Goal: Check status: Check status

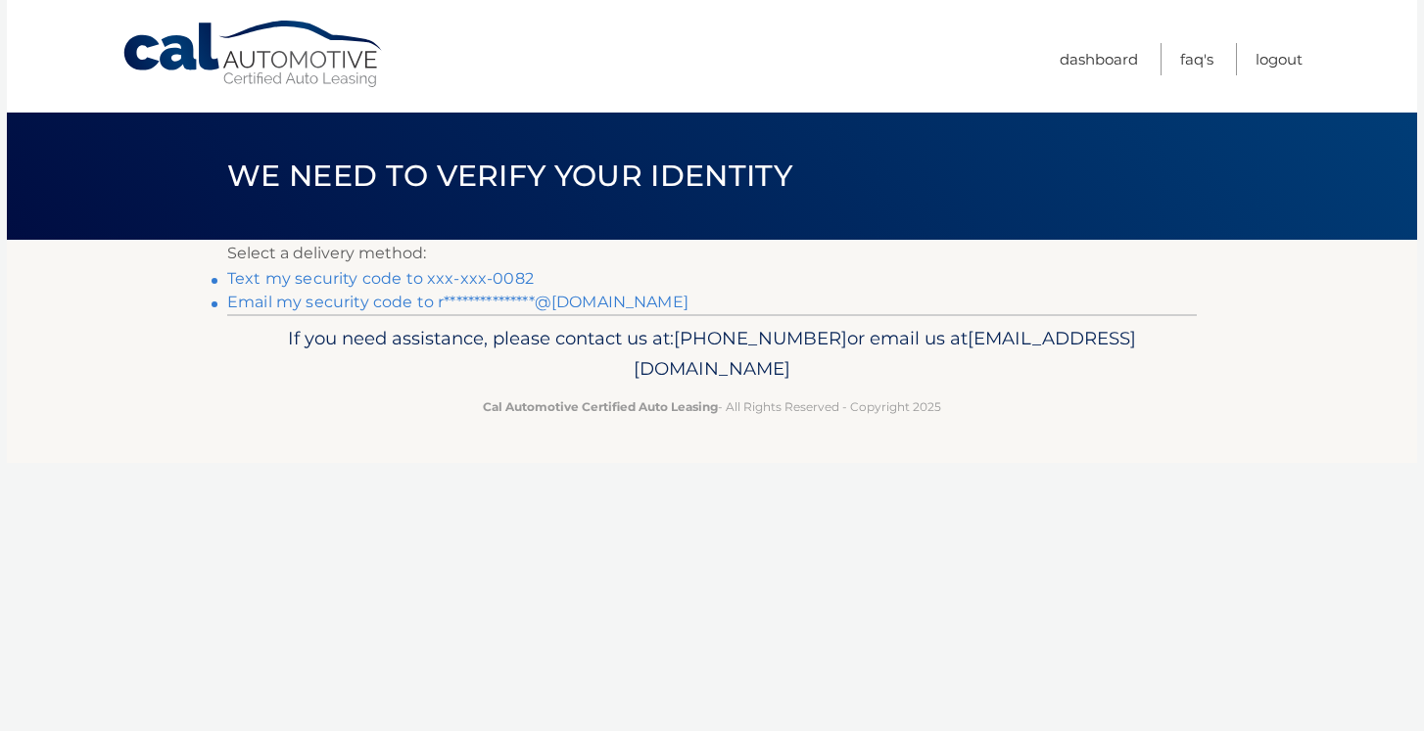
click at [450, 304] on link "**********" at bounding box center [457, 302] width 461 height 19
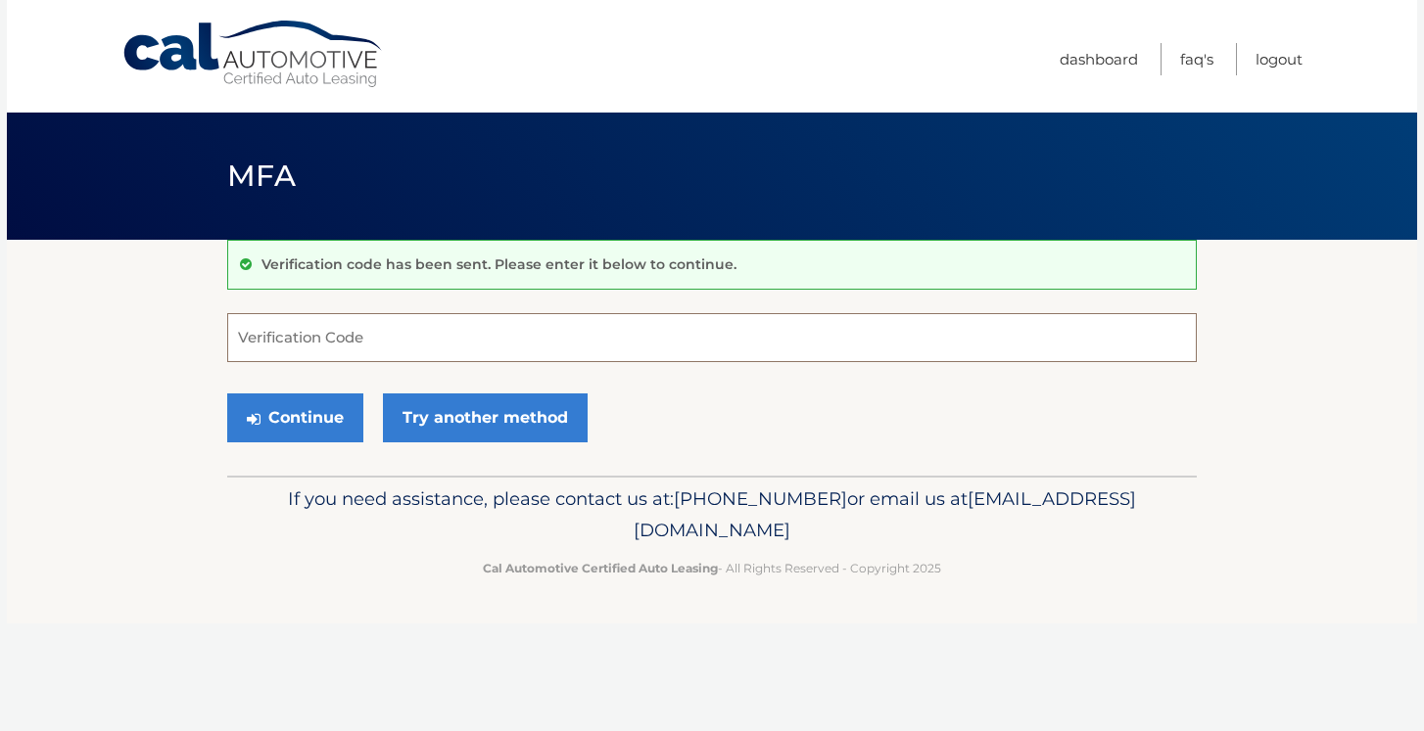
click at [396, 343] on input "Verification Code" at bounding box center [711, 337] width 969 height 49
click at [403, 339] on input "Verification Code" at bounding box center [711, 337] width 969 height 49
type input "546755"
click at [325, 421] on button "Continue" at bounding box center [295, 418] width 136 height 49
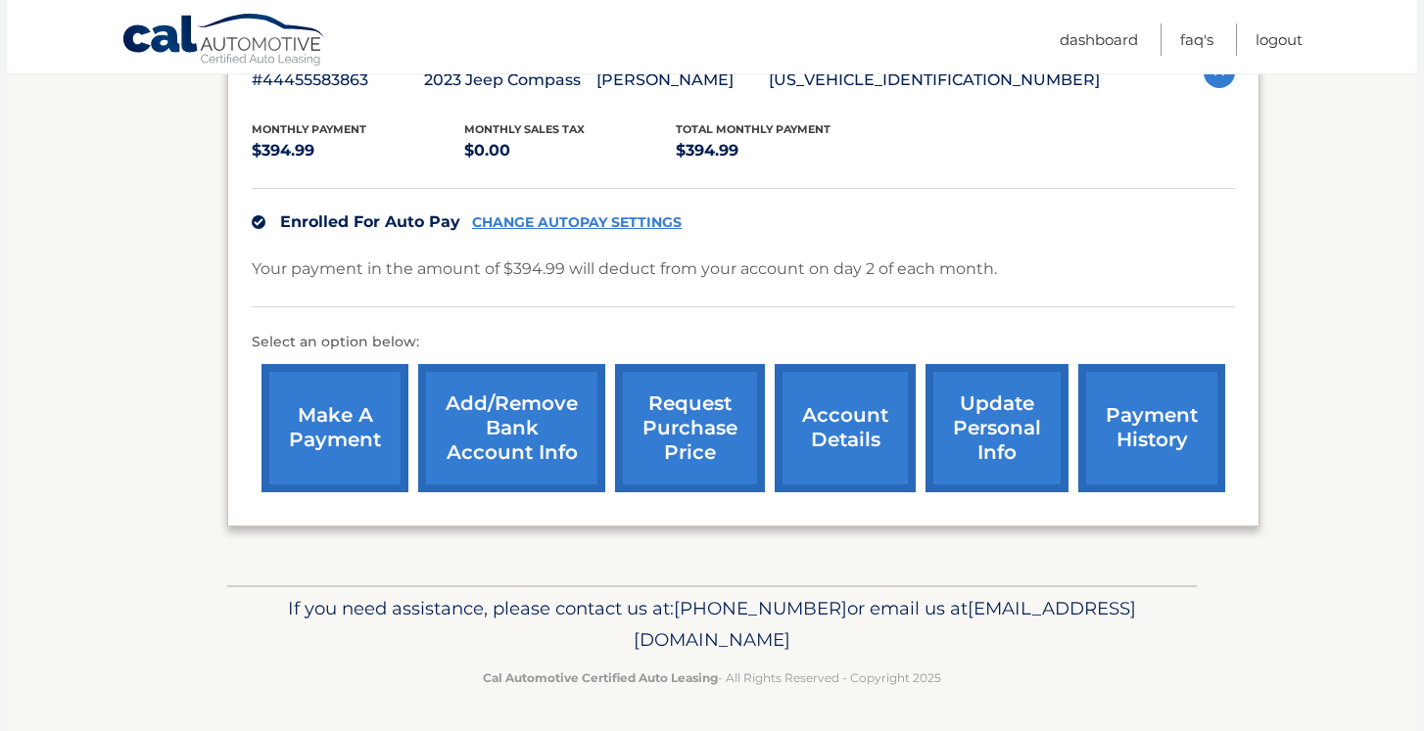
scroll to position [377, 0]
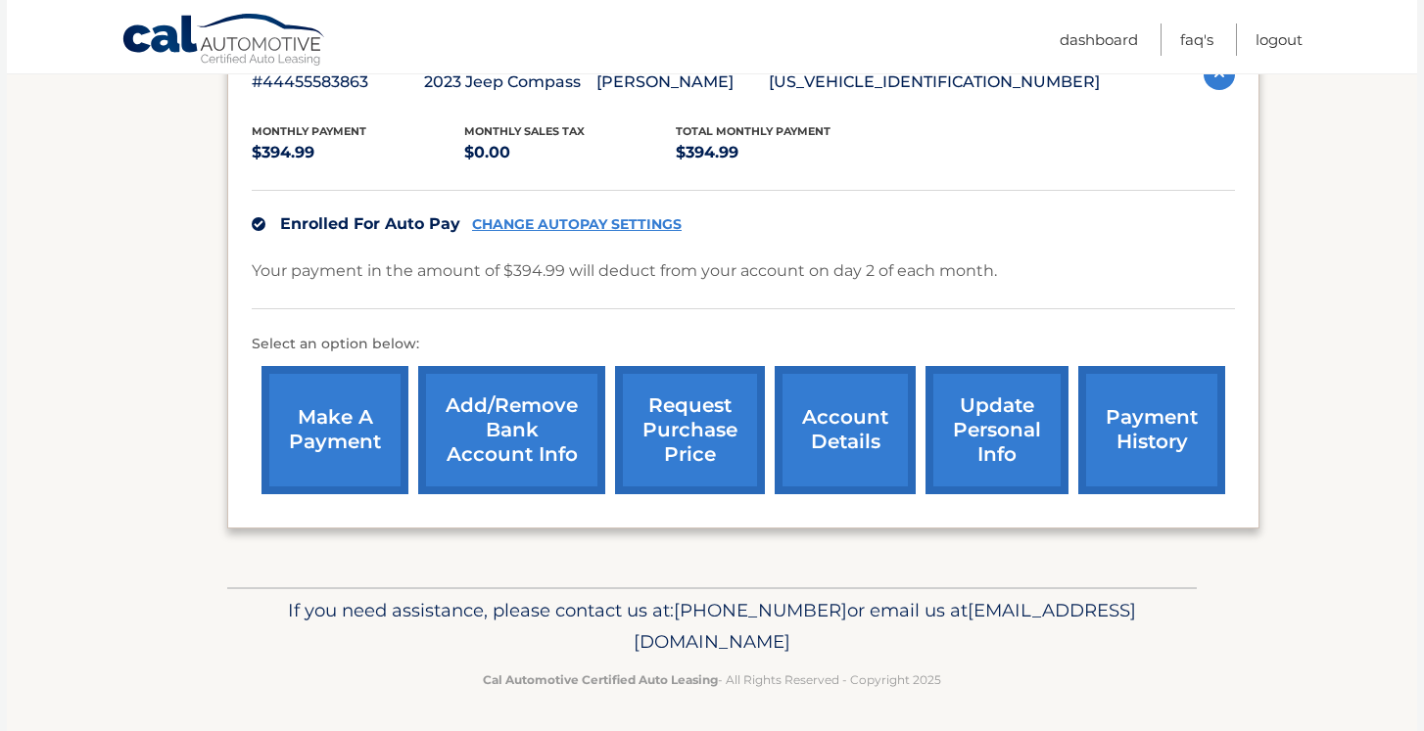
click at [1138, 431] on link "payment history" at bounding box center [1151, 430] width 147 height 128
